Goal: Transaction & Acquisition: Book appointment/travel/reservation

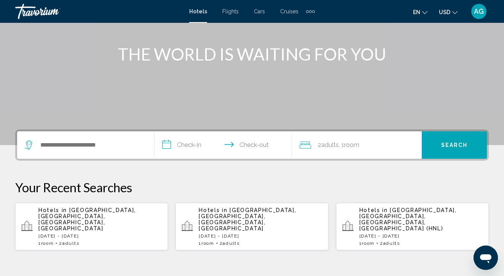
scroll to position [91, 0]
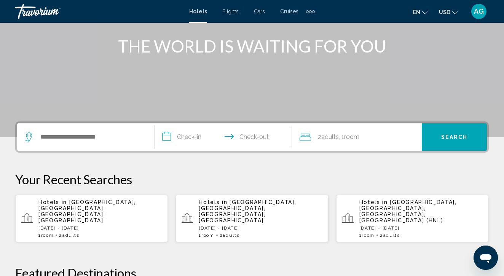
click at [112, 210] on p "Hotels in Waikiki Beach, Oahu Island, HI, United States" at bounding box center [99, 211] width 123 height 24
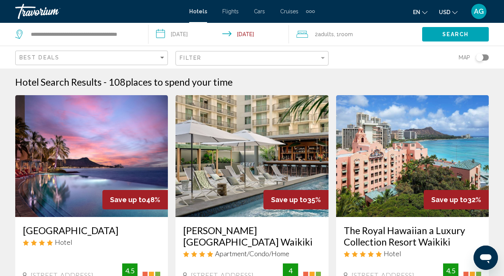
click at [454, 4] on div "en English Español Français Italiano Português русский USD USD ($) MXN (Mex$) C…" at bounding box center [405, 11] width 166 height 16
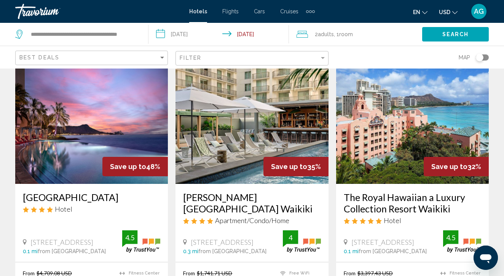
scroll to position [32, 0]
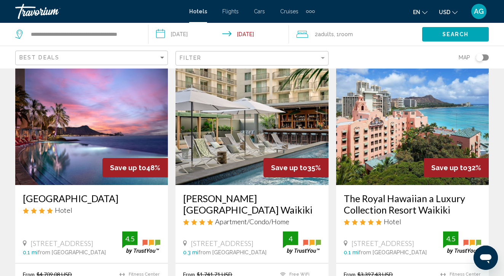
click at [447, 11] on span "USD" at bounding box center [444, 12] width 11 height 6
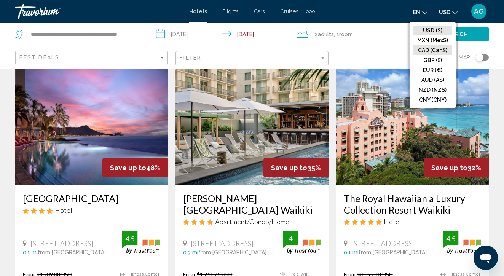
click at [439, 50] on button "CAD (Can$)" at bounding box center [432, 50] width 38 height 10
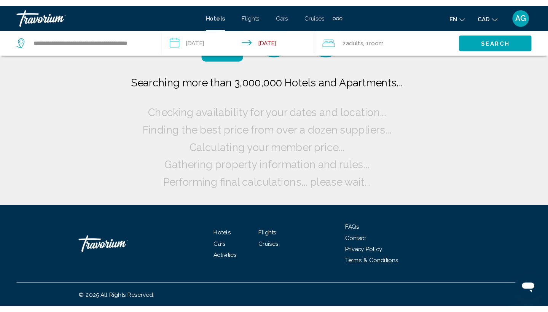
scroll to position [0, 0]
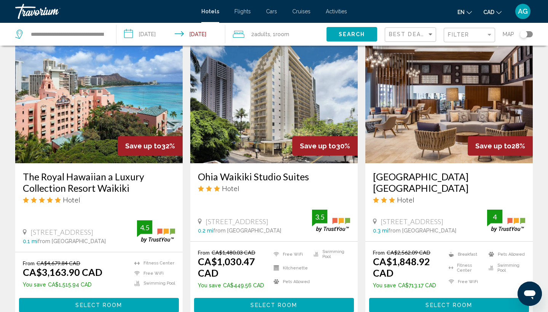
scroll to position [335, 0]
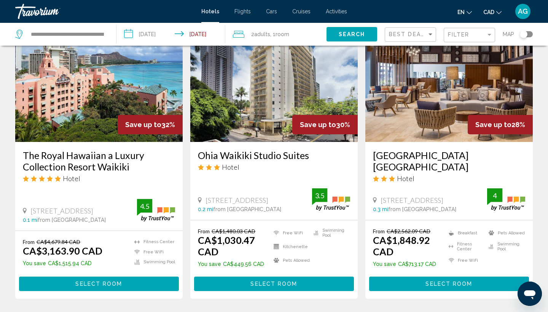
click at [241, 100] on img "Main content" at bounding box center [273, 81] width 167 height 122
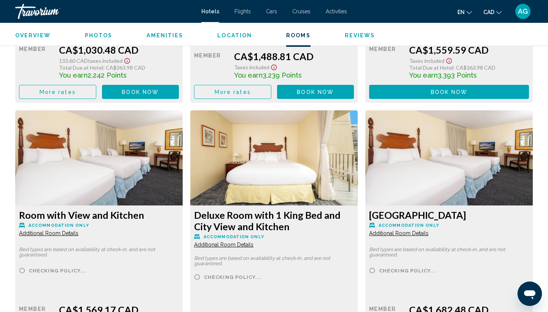
scroll to position [1248, 0]
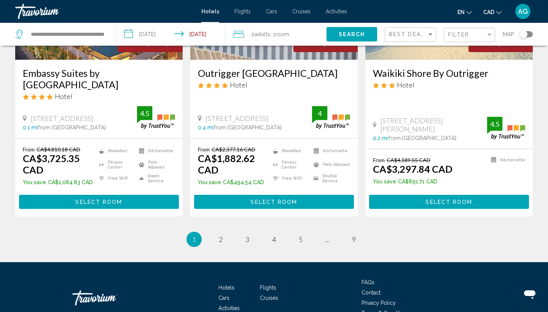
scroll to position [994, 0]
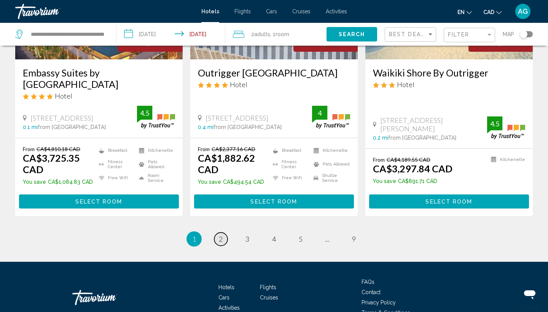
click at [221, 235] on span "2" at bounding box center [221, 239] width 4 height 8
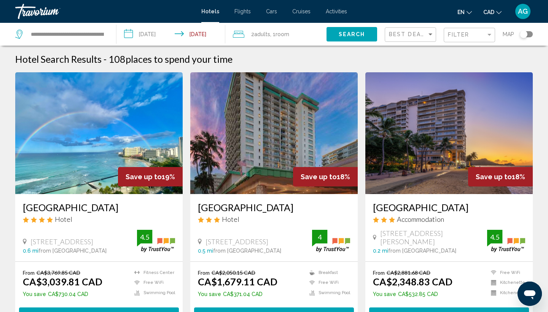
scroll to position [4, 0]
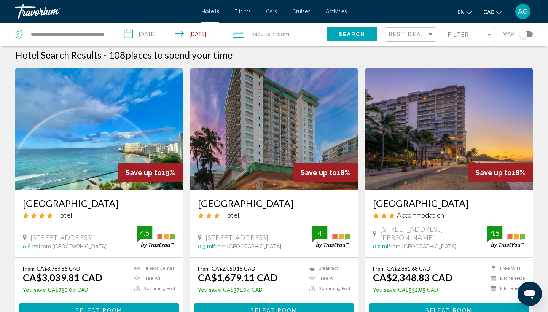
click at [430, 30] on div "Best Deals" at bounding box center [411, 35] width 45 height 14
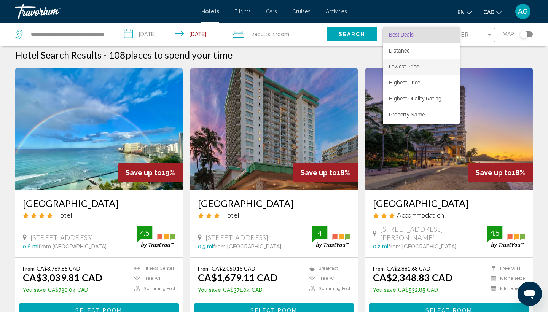
click at [413, 69] on span "Lowest Price" at bounding box center [404, 67] width 30 height 6
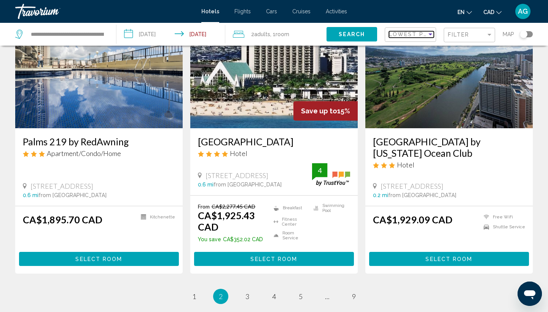
scroll to position [913, 0]
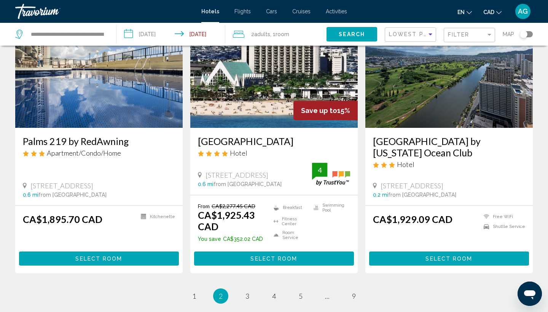
click at [449, 96] on img "Main content" at bounding box center [448, 67] width 167 height 122
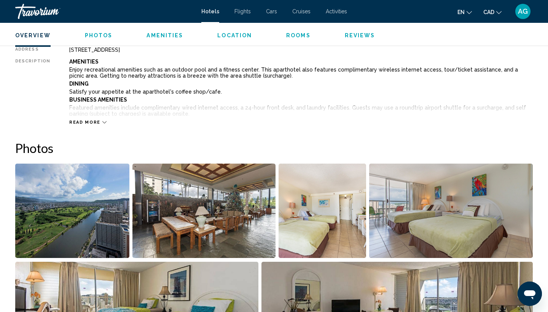
scroll to position [283, 0]
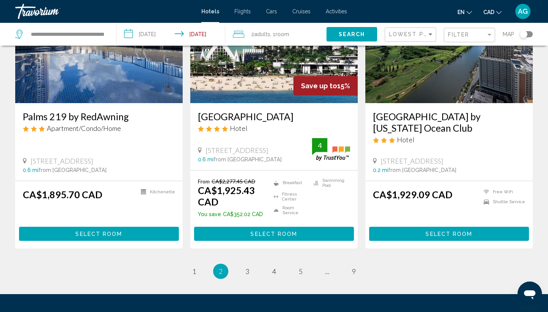
scroll to position [941, 0]
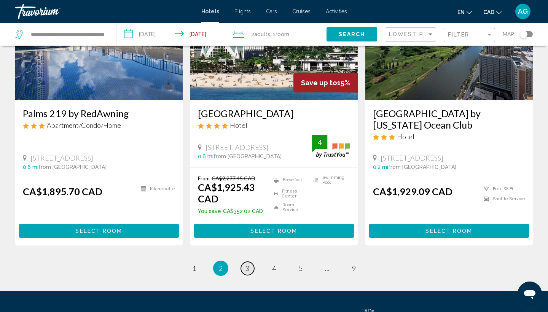
click at [249, 264] on span "3" at bounding box center [247, 268] width 4 height 8
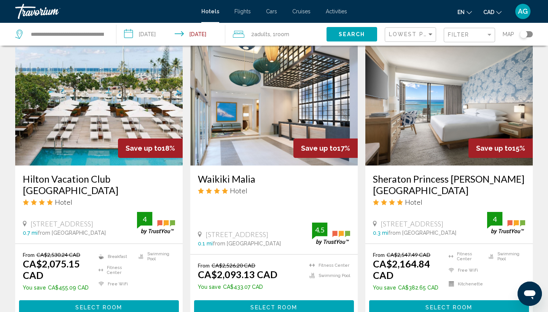
scroll to position [599, 0]
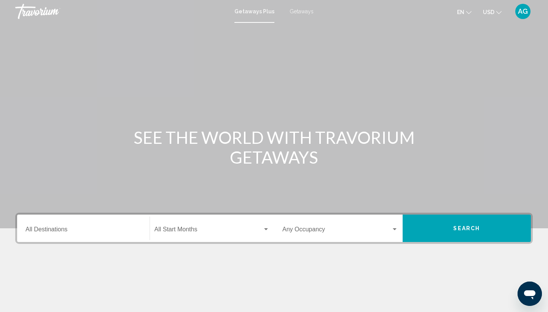
click at [308, 11] on span "Getaways" at bounding box center [302, 11] width 24 height 6
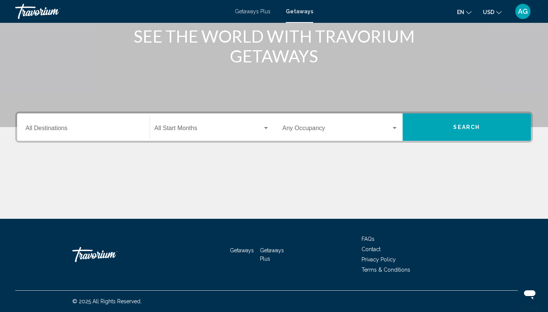
scroll to position [101, 0]
click at [79, 121] on div "Destination All Destinations" at bounding box center [83, 127] width 116 height 24
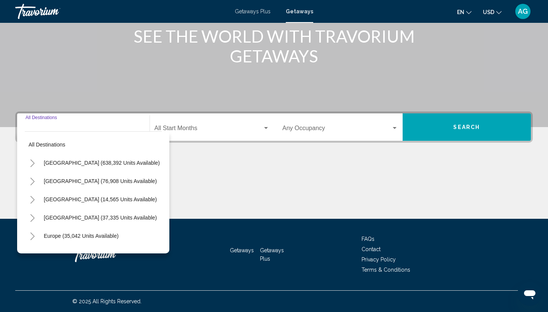
click at [32, 158] on button "Toggle United States (638,392 units available)" at bounding box center [32, 162] width 15 height 15
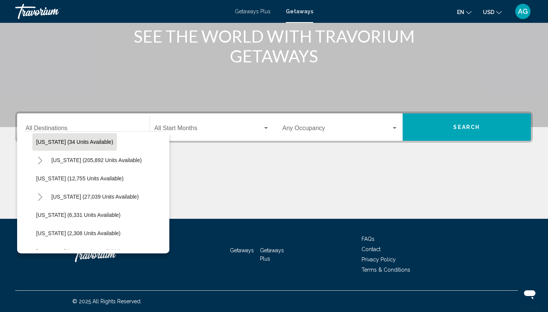
scroll to position [150, 0]
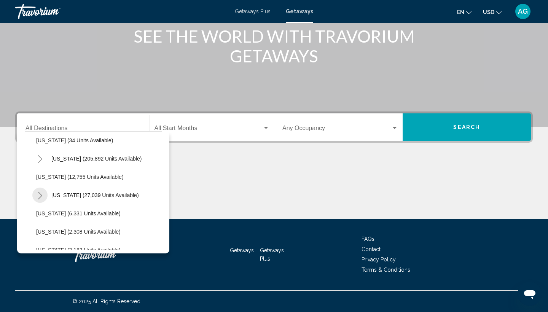
click at [38, 194] on icon "Toggle Hawaii (27,039 units available)" at bounding box center [40, 196] width 6 height 8
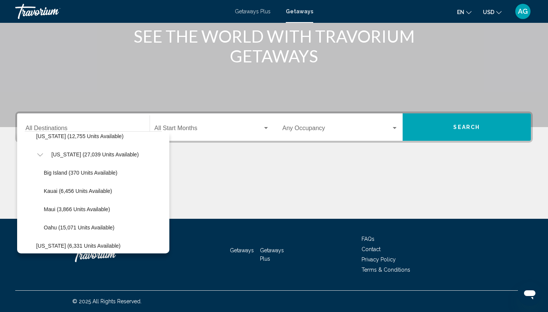
scroll to position [192, 0]
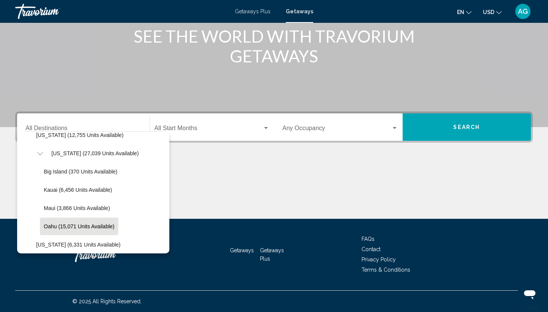
click at [64, 226] on span "Oahu (15,071 units available)" at bounding box center [79, 226] width 71 height 6
type input "**********"
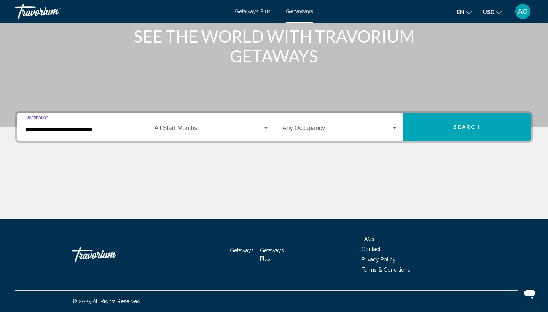
click at [186, 125] on div "Start Month All Start Months" at bounding box center [211, 127] width 115 height 24
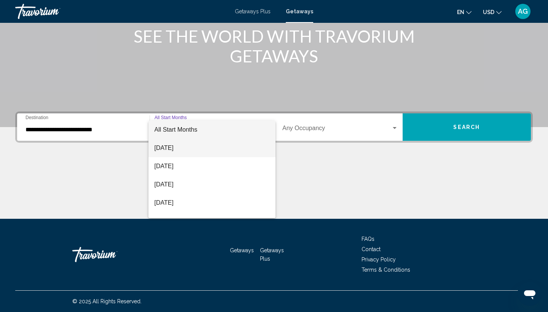
click at [186, 149] on span "[DATE]" at bounding box center [211, 148] width 115 height 18
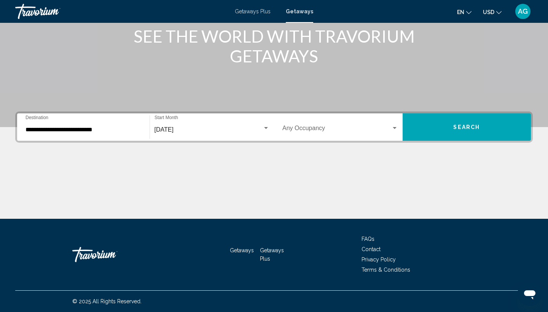
click at [498, 15] on button "USD USD ($) MXN (Mex$) CAD (Can$) GBP (£) EUR (€) AUD (A$) NZD (NZ$) CNY (CN¥)" at bounding box center [492, 11] width 19 height 11
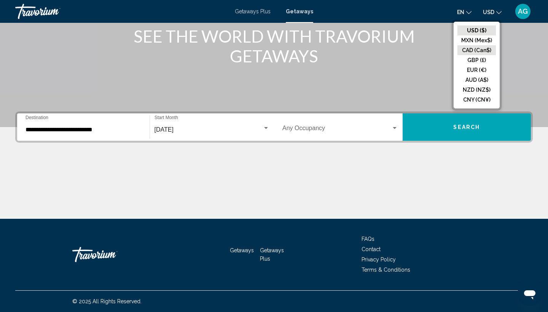
click at [485, 50] on button "CAD (Can$)" at bounding box center [476, 50] width 38 height 10
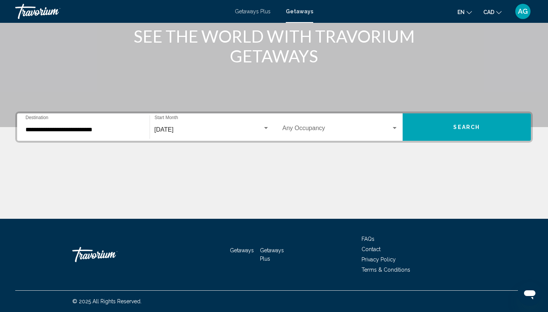
click at [480, 127] on button "Search" at bounding box center [467, 126] width 129 height 27
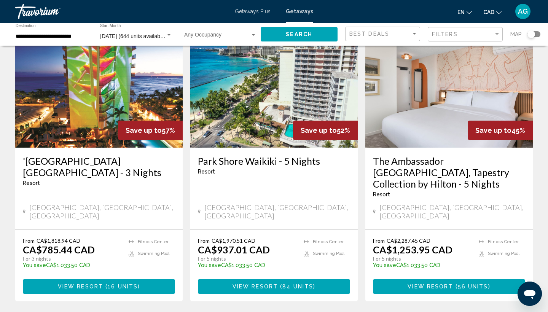
scroll to position [362, 0]
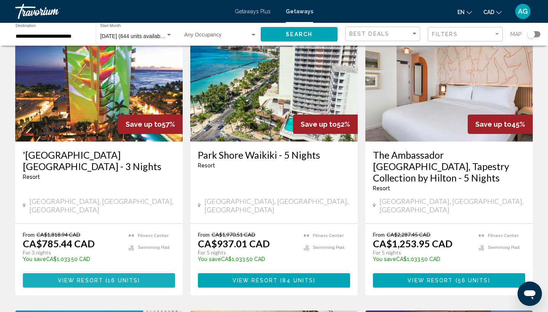
click at [123, 278] on span "16 units" at bounding box center [123, 281] width 30 height 6
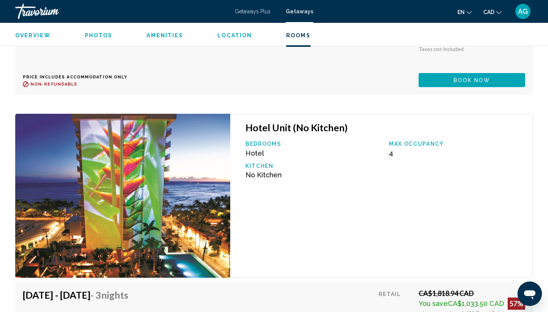
scroll to position [1279, 0]
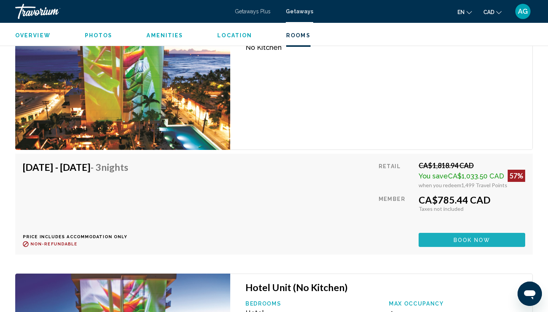
click at [466, 241] on span "Book now" at bounding box center [471, 240] width 37 height 6
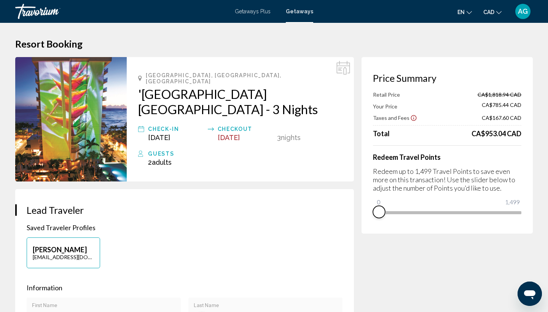
drag, startPoint x: 517, startPoint y: 224, endPoint x: 371, endPoint y: 228, distance: 146.1
click at [371, 229] on div "Price Summary Retail Price CA$1,818.94 CAD Your Price CA$785.44 CAD Taxes and F…" at bounding box center [446, 145] width 171 height 177
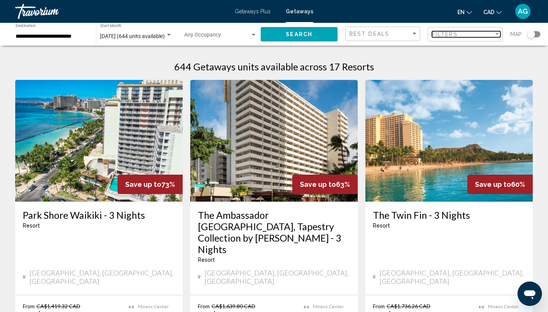
click at [446, 34] on span "Filters" at bounding box center [445, 34] width 26 height 6
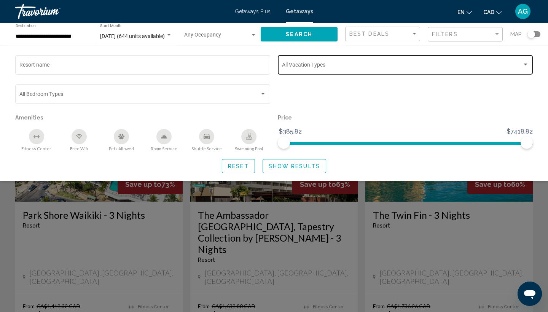
click at [377, 64] on span "Search widget" at bounding box center [402, 66] width 240 height 6
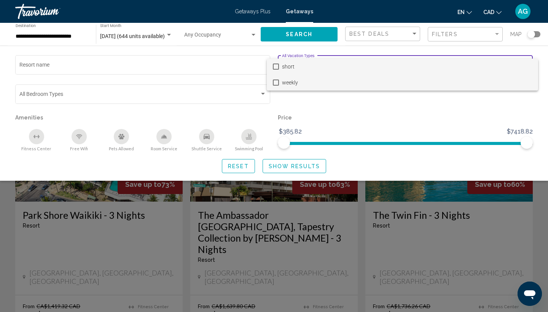
click at [354, 86] on span "weekly" at bounding box center [407, 83] width 250 height 16
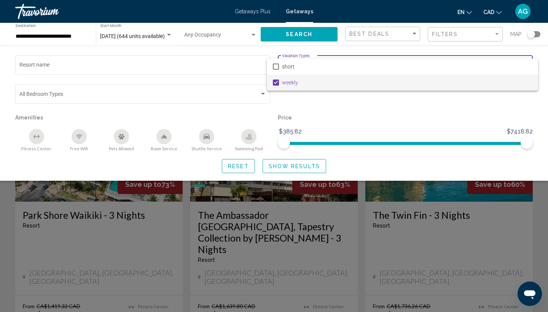
click at [305, 168] on div at bounding box center [274, 156] width 548 height 312
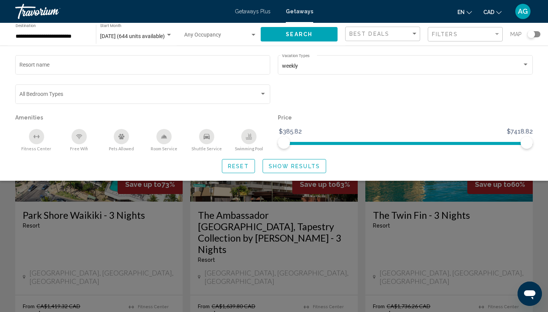
click at [288, 165] on span "Show Results" at bounding box center [294, 166] width 51 height 6
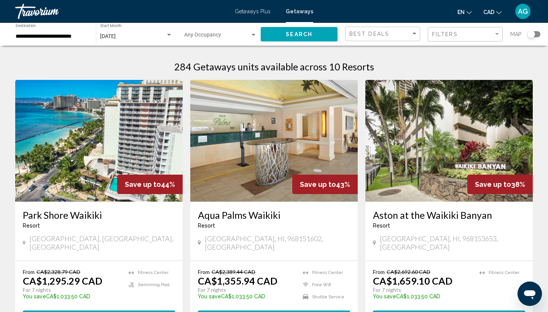
click at [135, 37] on div "[DATE]" at bounding box center [132, 36] width 65 height 6
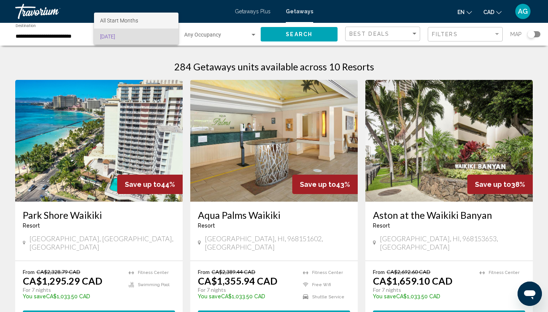
click at [109, 21] on span "All Start Months" at bounding box center [119, 21] width 38 height 6
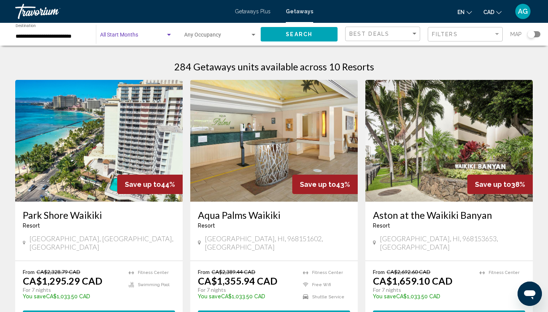
click at [119, 33] on div "Start Month All Start Months" at bounding box center [136, 34] width 72 height 21
click at [56, 37] on div at bounding box center [274, 156] width 548 height 312
click at [56, 37] on input "**********" at bounding box center [52, 36] width 73 height 6
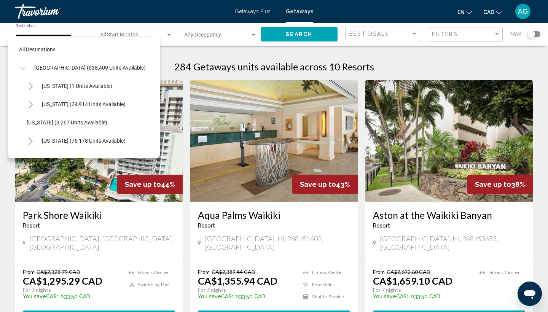
scroll to position [228, 0]
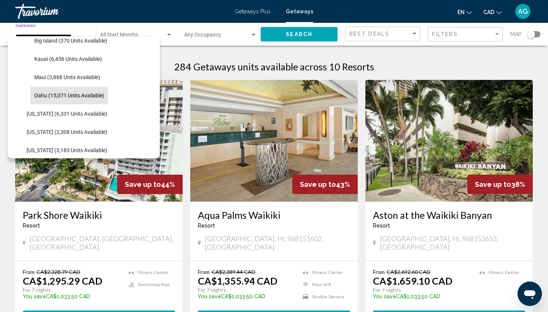
click at [185, 36] on span "Search widget" at bounding box center [217, 36] width 66 height 6
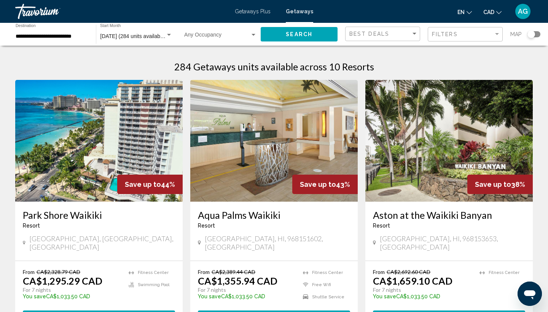
click at [133, 33] on div "August 2025 (284 units available) Start Month All Start Months" at bounding box center [136, 34] width 72 height 21
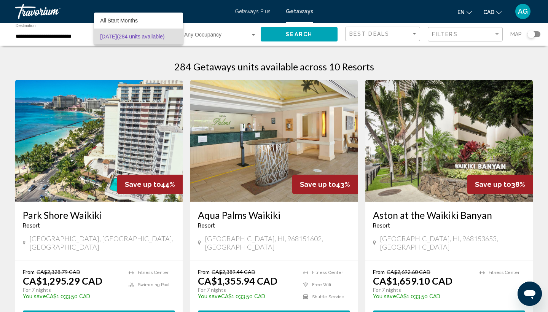
click at [225, 32] on div at bounding box center [274, 156] width 548 height 312
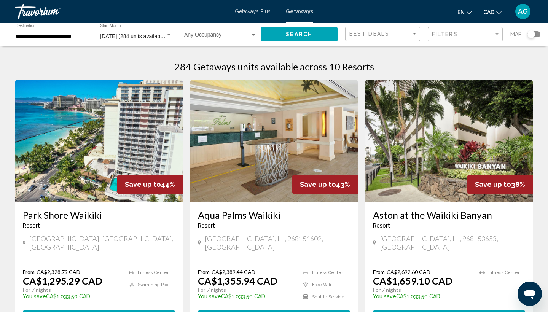
click at [225, 33] on div "Occupancy Any Occupancy" at bounding box center [220, 34] width 73 height 21
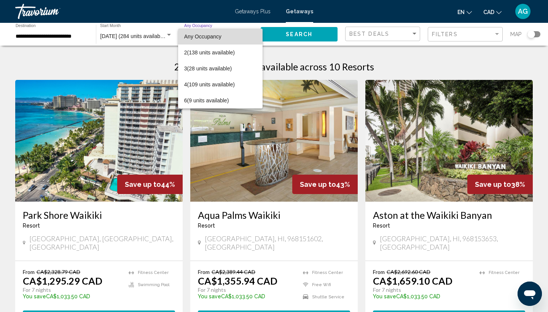
click at [225, 33] on span "Any Occupancy" at bounding box center [220, 37] width 73 height 16
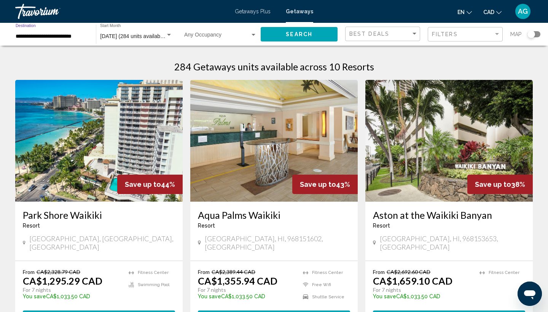
click at [55, 38] on input "**********" at bounding box center [52, 36] width 73 height 6
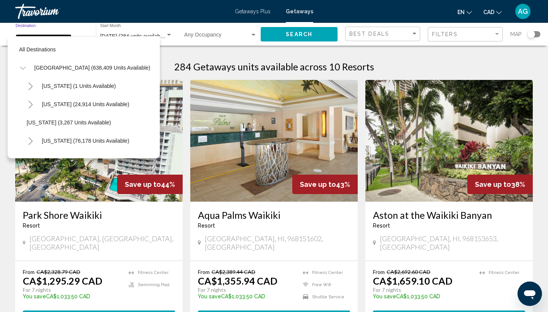
scroll to position [228, 0]
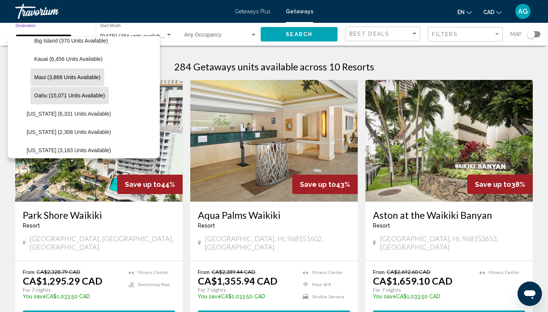
click at [54, 73] on button "Maui (3,868 units available)" at bounding box center [67, 77] width 74 height 18
type input "**********"
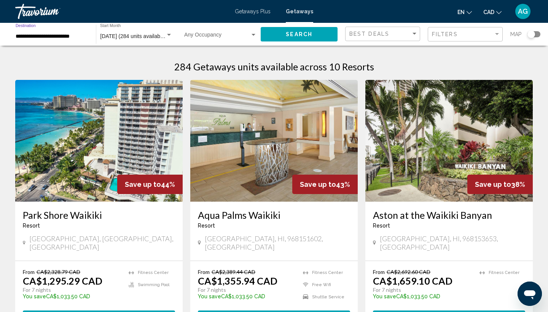
click at [128, 31] on div "August 2025 (284 units available) Start Month All Start Months" at bounding box center [136, 34] width 72 height 21
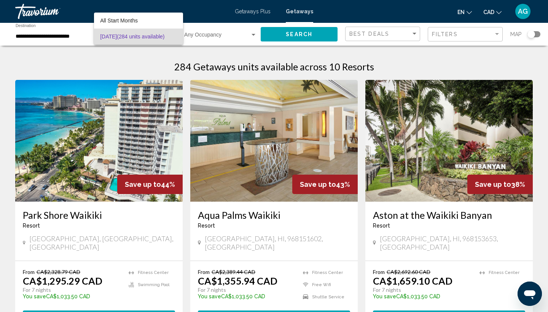
click at [57, 35] on div at bounding box center [274, 156] width 548 height 312
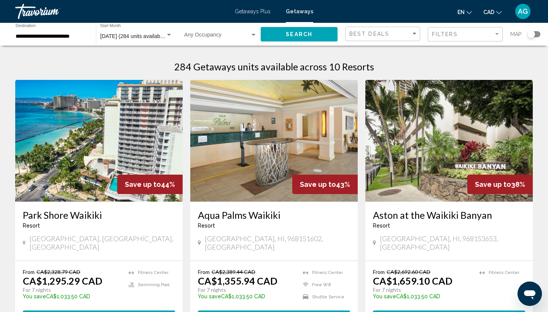
click at [302, 11] on span "Getaways" at bounding box center [299, 11] width 27 height 6
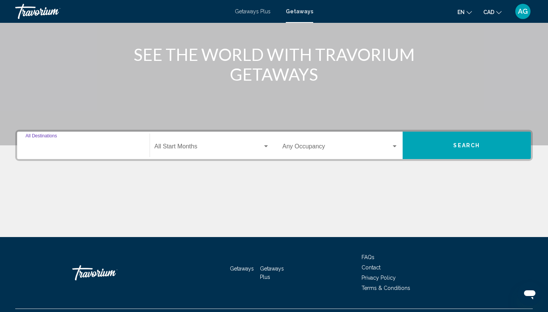
click at [83, 149] on input "Destination All Destinations" at bounding box center [83, 148] width 116 height 7
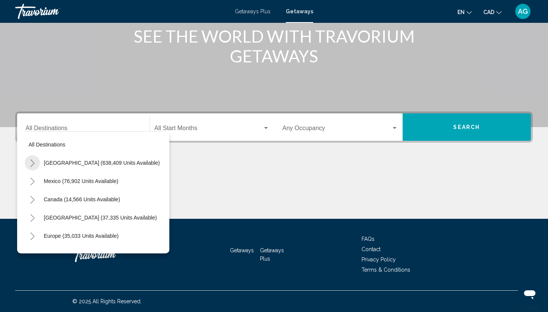
click at [33, 159] on icon "Toggle United States (638,409 units available)" at bounding box center [33, 163] width 6 height 8
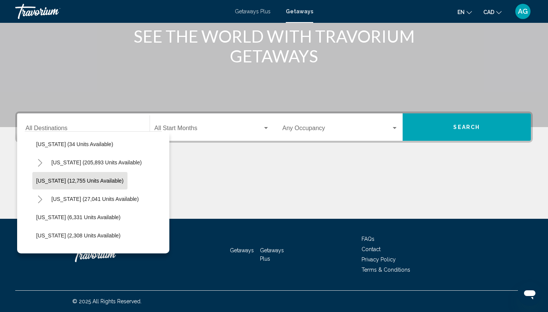
scroll to position [147, 1]
click at [37, 196] on icon "Toggle Hawaii (27,041 units available)" at bounding box center [40, 199] width 6 height 8
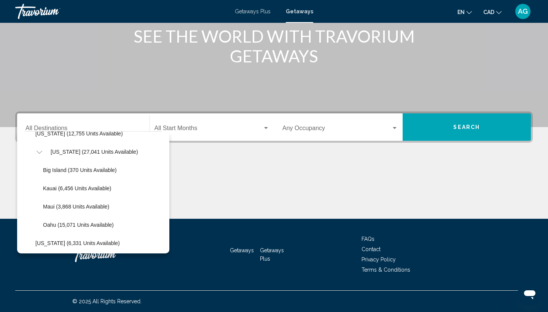
scroll to position [195, 1]
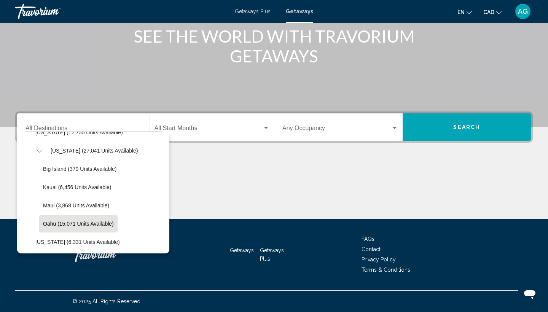
click at [48, 224] on span "Oahu (15,071 units available)" at bounding box center [78, 224] width 71 height 6
type input "**********"
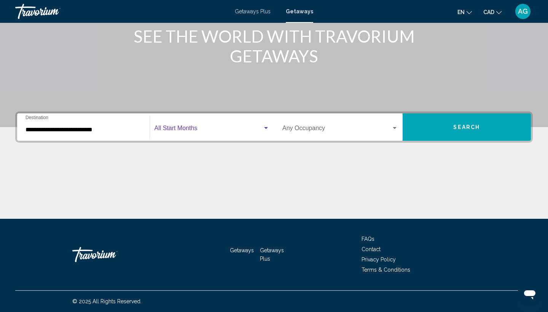
click at [175, 126] on span "Search widget" at bounding box center [208, 129] width 108 height 7
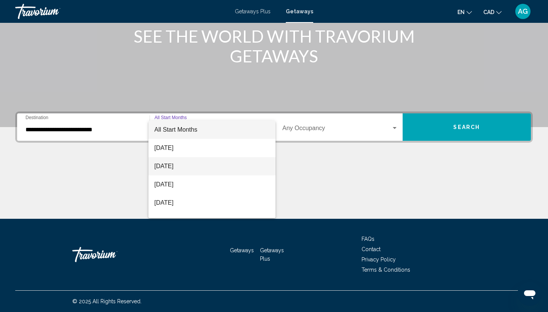
click at [177, 161] on span "[DATE]" at bounding box center [211, 166] width 115 height 18
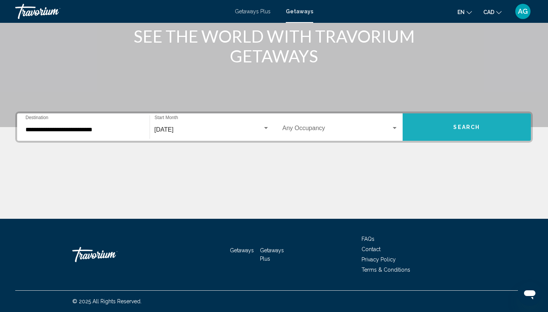
click at [449, 128] on button "Search" at bounding box center [467, 126] width 129 height 27
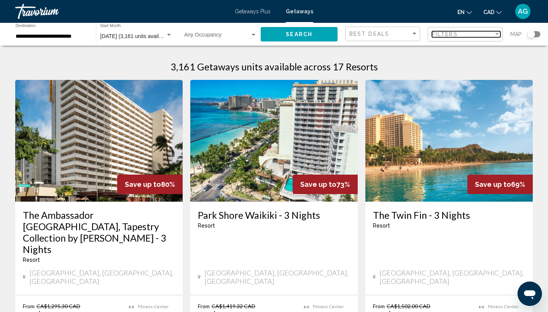
click at [447, 37] on span "Filters" at bounding box center [445, 34] width 26 height 6
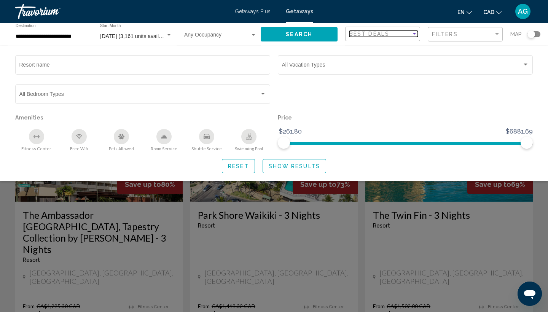
click at [382, 33] on span "Best Deals" at bounding box center [369, 34] width 40 height 6
click at [442, 34] on div at bounding box center [274, 156] width 548 height 312
click at [442, 34] on span "Filters" at bounding box center [445, 34] width 26 height 6
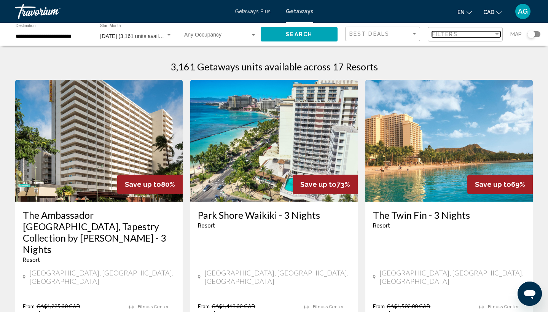
click at [437, 33] on span "Filters" at bounding box center [445, 34] width 26 height 6
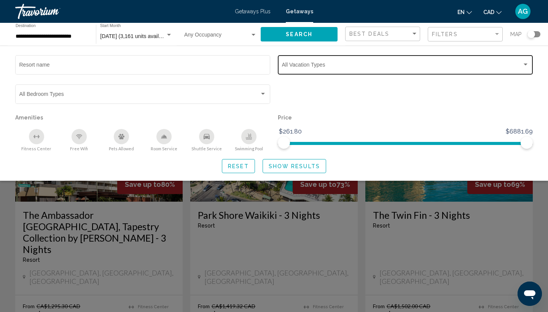
click at [333, 69] on div "Vacation Types All Vacation Types" at bounding box center [405, 64] width 247 height 21
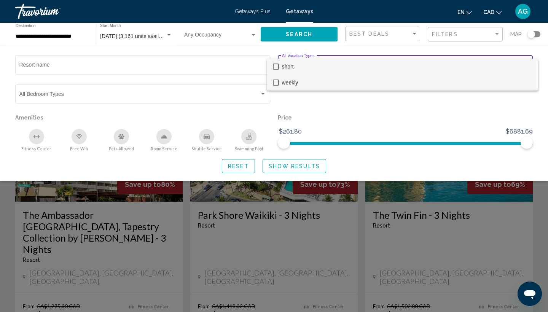
click at [320, 85] on span "weekly" at bounding box center [407, 83] width 250 height 16
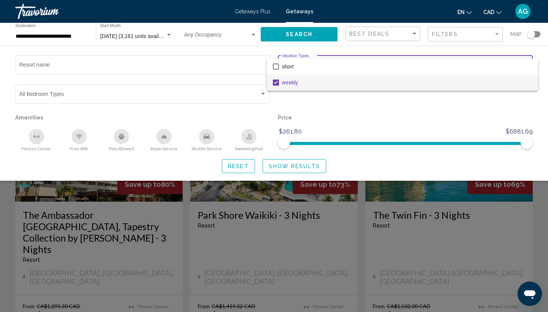
click at [296, 173] on div at bounding box center [274, 156] width 548 height 312
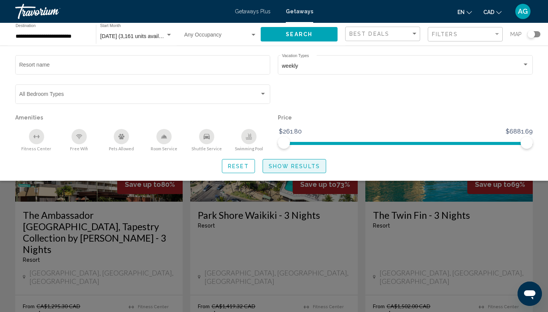
click at [296, 169] on span "Show Results" at bounding box center [294, 166] width 51 height 6
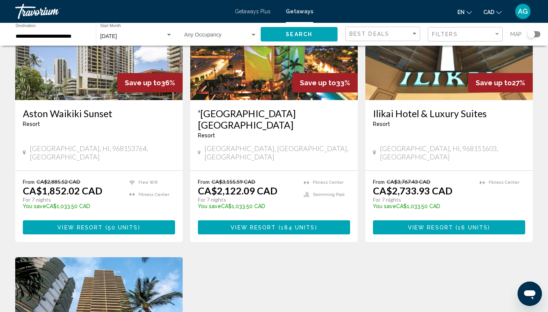
scroll to position [561, 0]
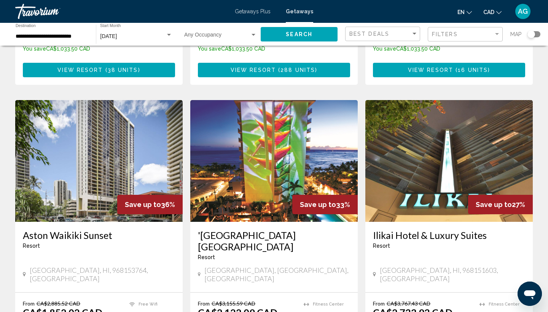
click at [283, 119] on img "Main content" at bounding box center [273, 161] width 167 height 122
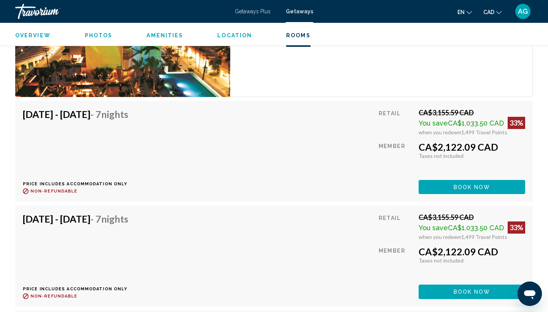
scroll to position [1324, 0]
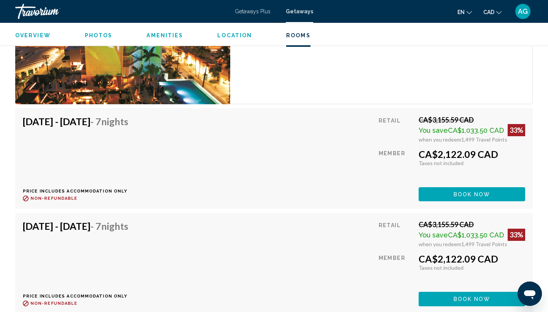
click at [461, 192] on span "Book now" at bounding box center [471, 194] width 37 height 6
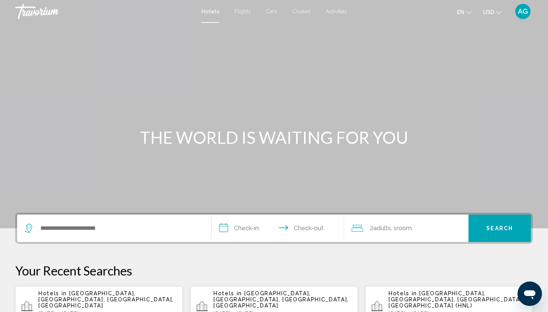
click at [493, 11] on span "USD" at bounding box center [488, 12] width 11 height 6
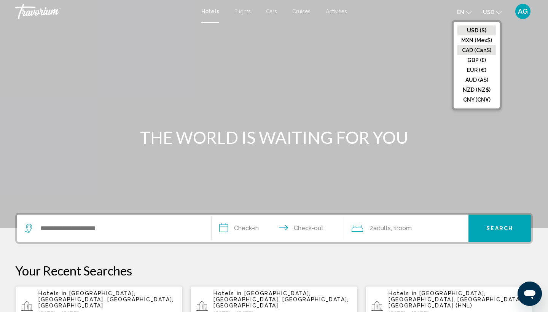
click at [479, 49] on button "CAD (Can$)" at bounding box center [476, 50] width 38 height 10
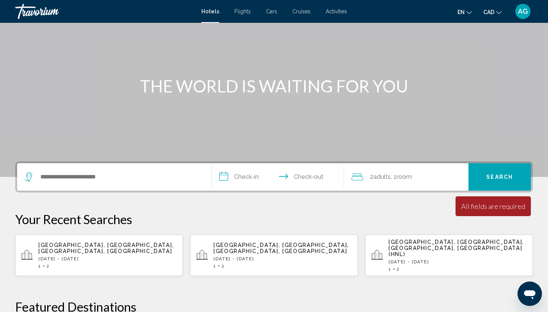
scroll to position [78, 0]
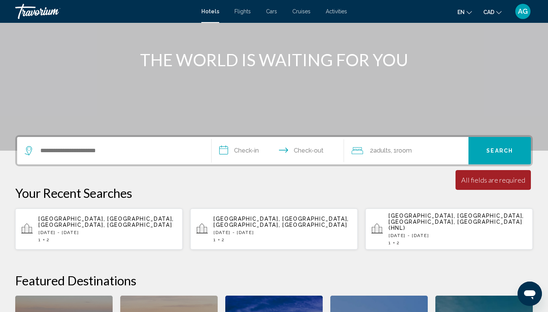
click at [85, 230] on p "Sun, 31 Aug - Mon, 08 Sep" at bounding box center [107, 232] width 138 height 5
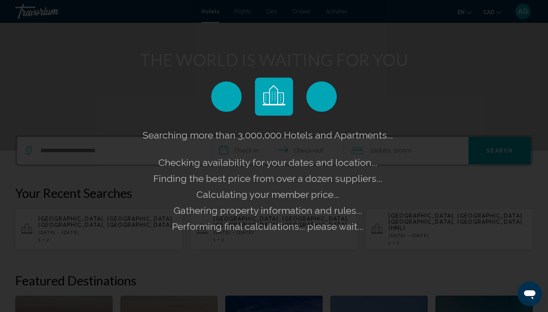
click at [434, 75] on div "Searching more than 3,000,000 Hotels and Apartments... Checking availability fo…" at bounding box center [274, 156] width 548 height 312
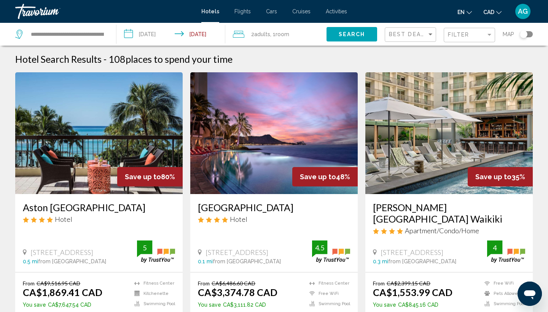
click at [153, 31] on input "**********" at bounding box center [172, 35] width 112 height 25
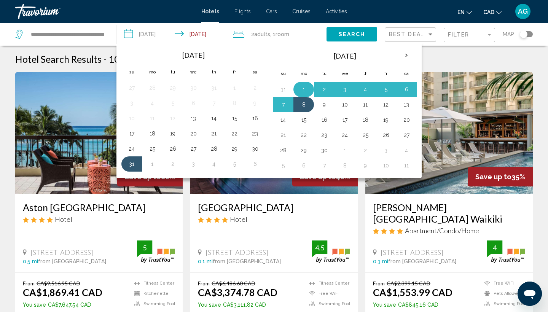
click at [305, 86] on button "1" at bounding box center [304, 89] width 12 height 11
click at [304, 101] on button "8" at bounding box center [304, 104] width 12 height 11
type input "**********"
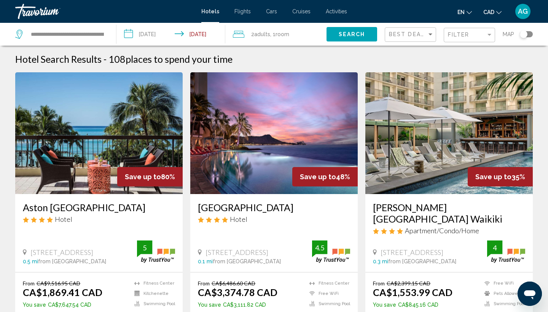
click at [350, 32] on span "Search" at bounding box center [352, 34] width 27 height 6
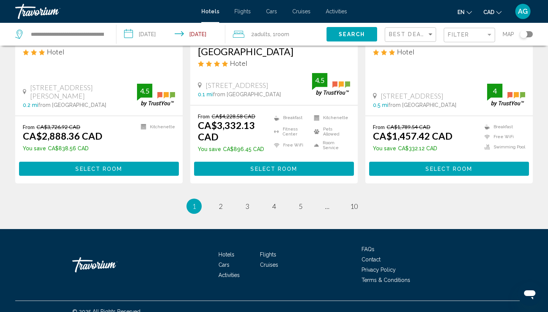
scroll to position [1026, 0]
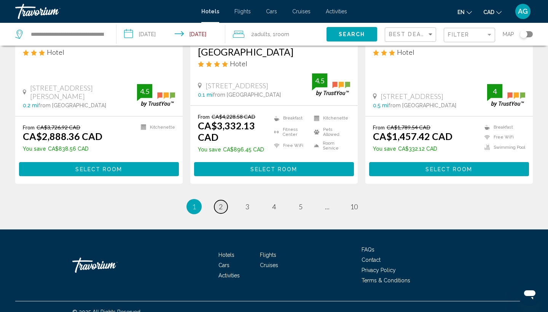
click at [220, 200] on link "page 2" at bounding box center [220, 206] width 13 height 13
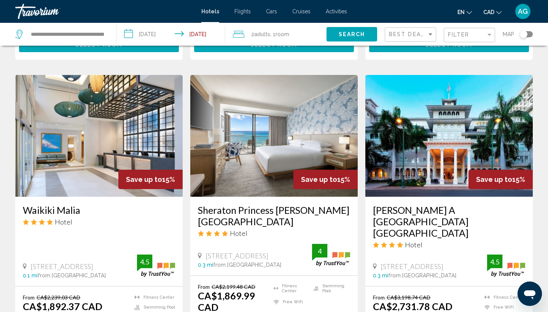
scroll to position [607, 0]
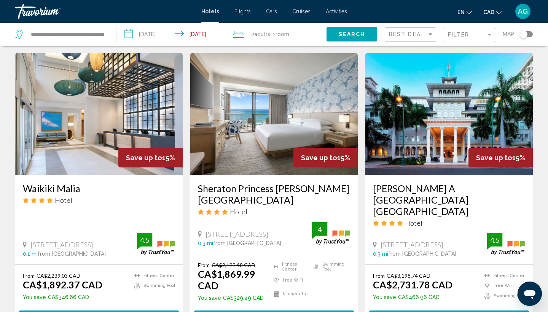
click at [260, 127] on img "Main content" at bounding box center [273, 114] width 167 height 122
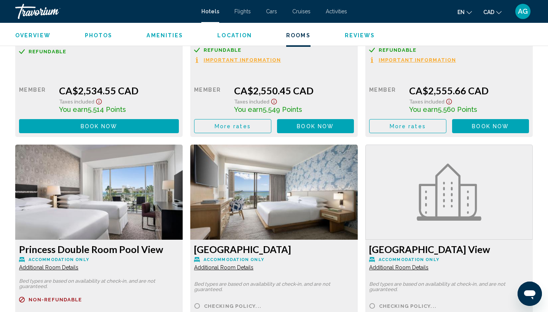
scroll to position [3161, 0]
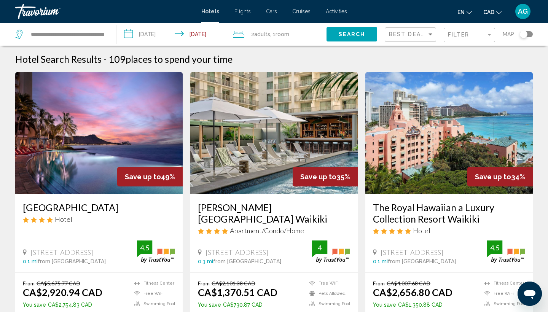
click at [153, 35] on input "**********" at bounding box center [172, 35] width 112 height 25
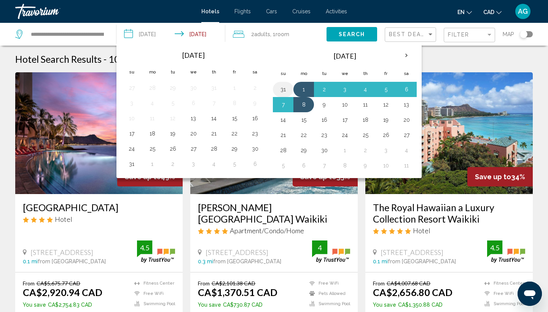
click at [282, 88] on button "31" at bounding box center [283, 89] width 12 height 11
click at [282, 102] on button "7" at bounding box center [283, 104] width 12 height 11
type input "**********"
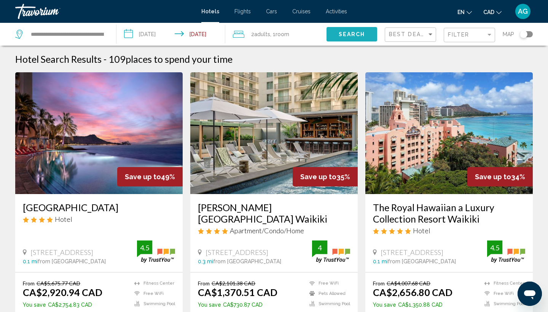
click at [356, 33] on span "Search" at bounding box center [352, 35] width 27 height 6
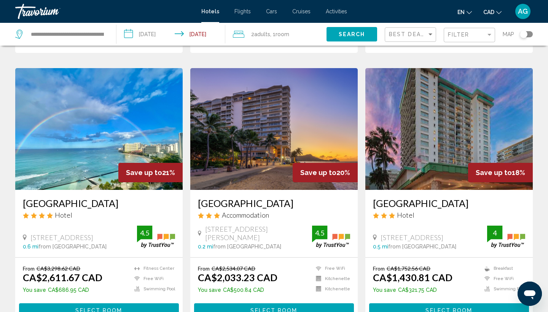
scroll to position [806, 0]
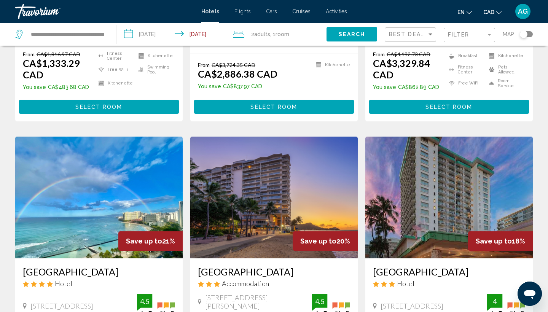
click at [413, 27] on div "Best Deals" at bounding box center [410, 34] width 51 height 23
click at [415, 34] on span "Best Deals" at bounding box center [409, 34] width 40 height 6
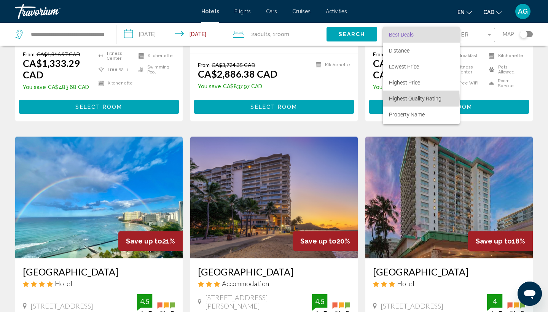
click at [407, 100] on span "Highest Quality Rating" at bounding box center [415, 98] width 53 height 6
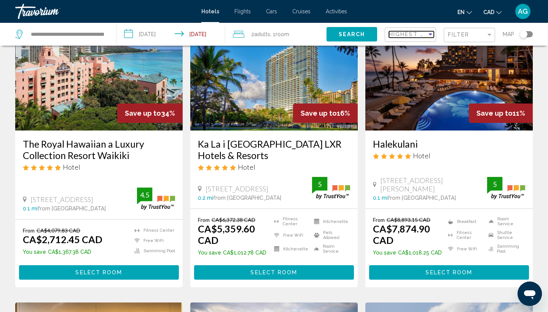
scroll to position [64, 0]
click at [86, 122] on img "Main content" at bounding box center [98, 70] width 167 height 122
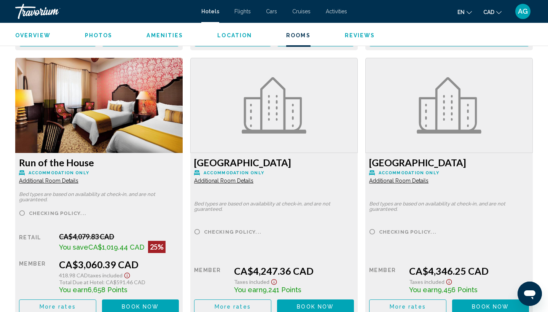
scroll to position [1817, 0]
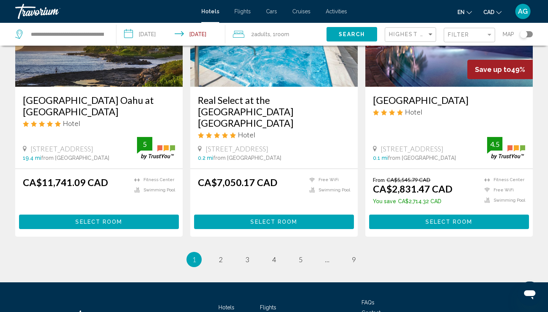
scroll to position [990, 0]
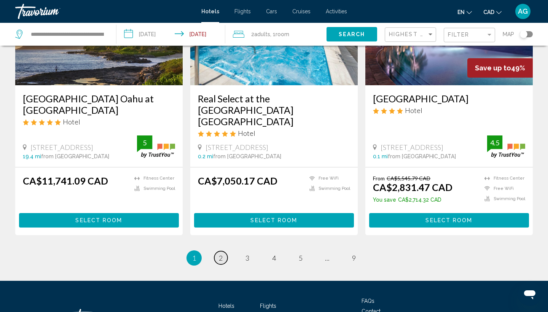
click at [217, 251] on link "page 2" at bounding box center [220, 257] width 13 height 13
